Goal: Find specific page/section: Find specific page/section

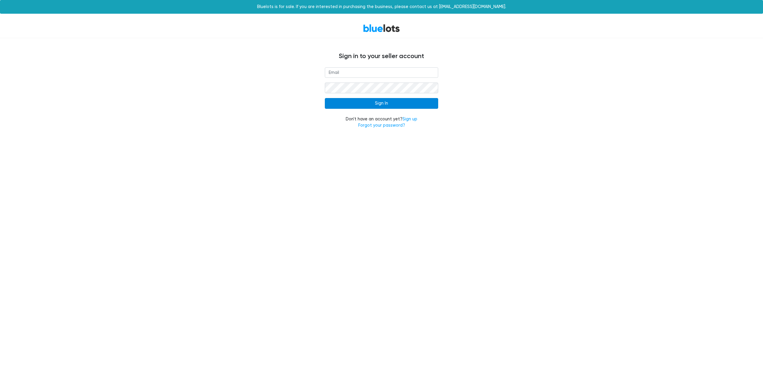
type input "matt@paddlenorth.com"
click at [380, 105] on input "Sign In" at bounding box center [381, 103] width 113 height 11
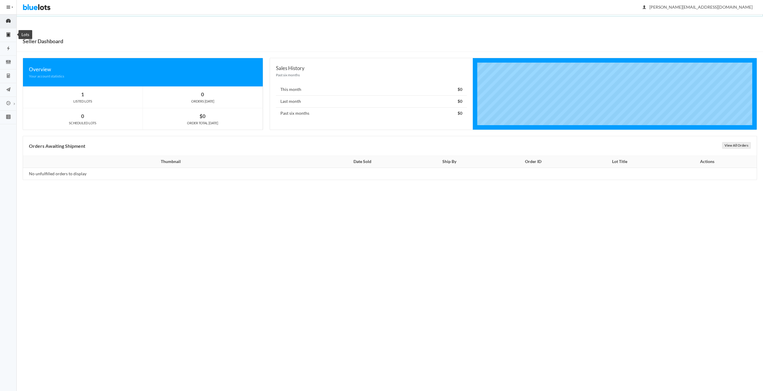
click at [6, 35] on icon "clipboard" at bounding box center [8, 34] width 17 height 5
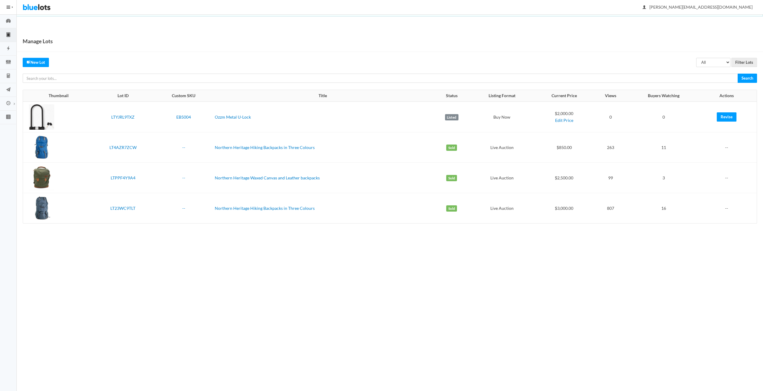
click at [41, 122] on div at bounding box center [41, 116] width 25 height 25
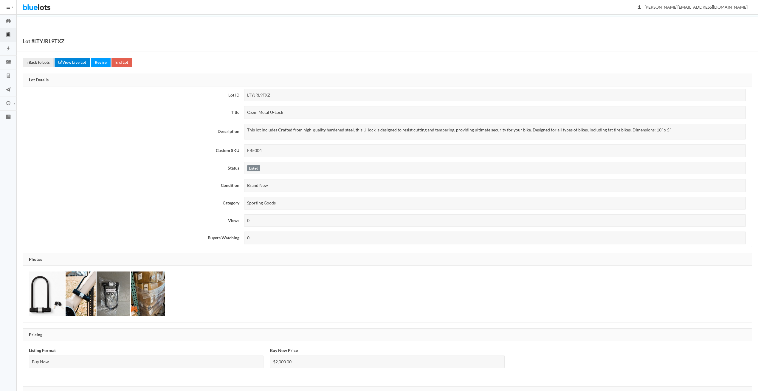
click at [75, 63] on link "View Live Lot" at bounding box center [72, 62] width 35 height 9
